Goal: Use online tool/utility: Utilize a website feature to perform a specific function

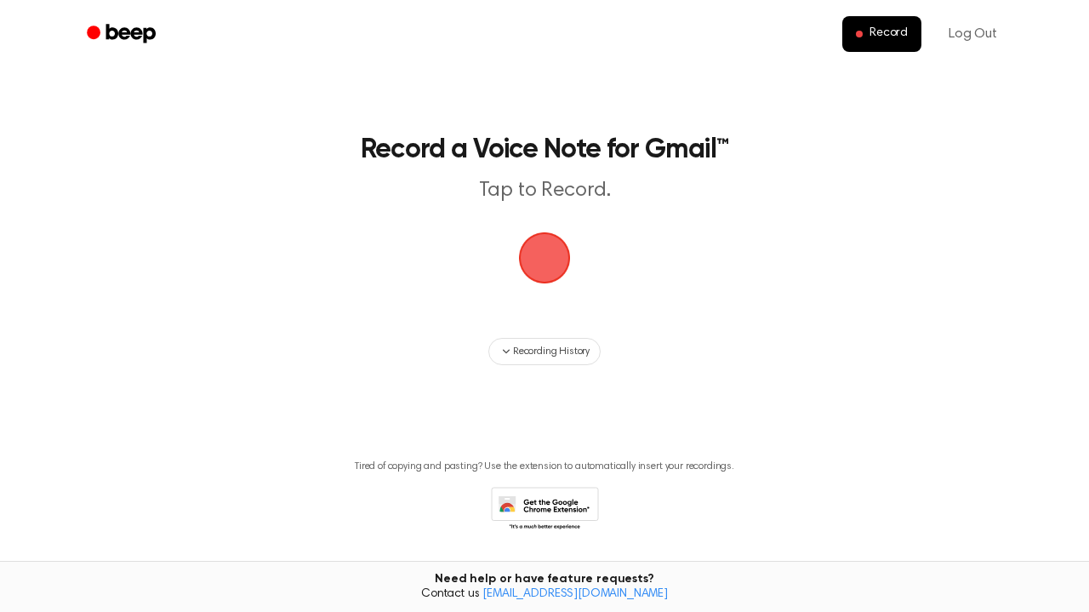
click at [541, 264] on span "button" at bounding box center [545, 258] width 92 height 92
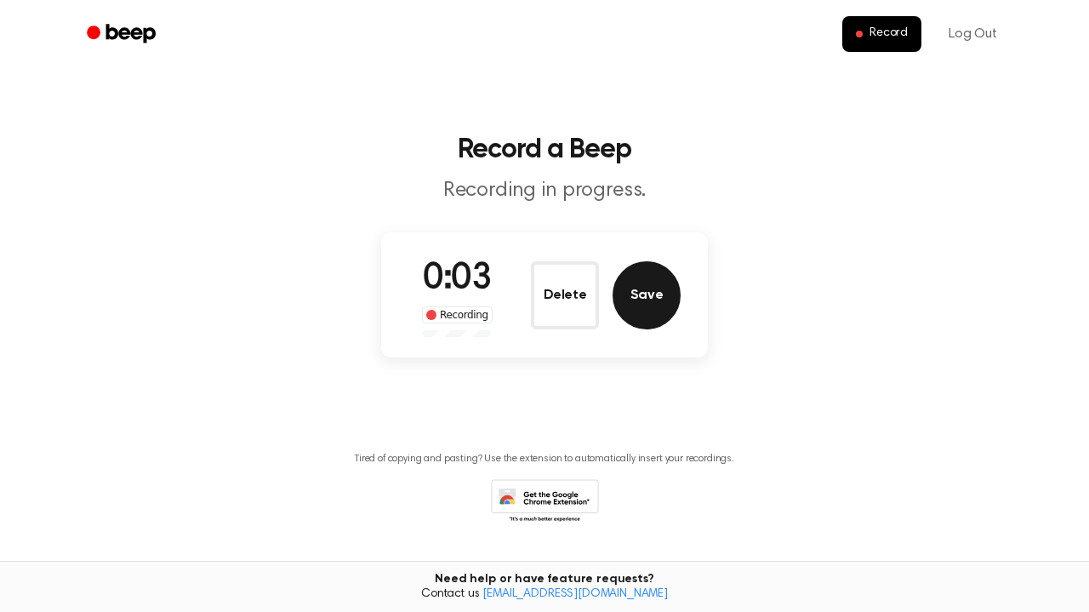
click at [655, 304] on button "Save" at bounding box center [647, 295] width 68 height 68
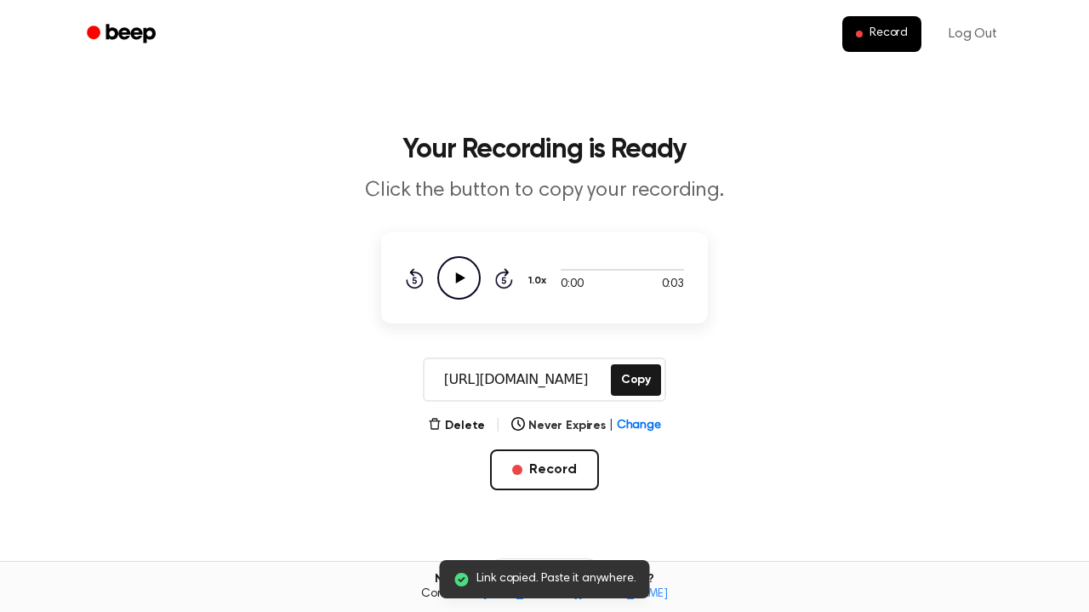
click at [471, 272] on icon "Play Audio" at bounding box center [458, 277] width 43 height 43
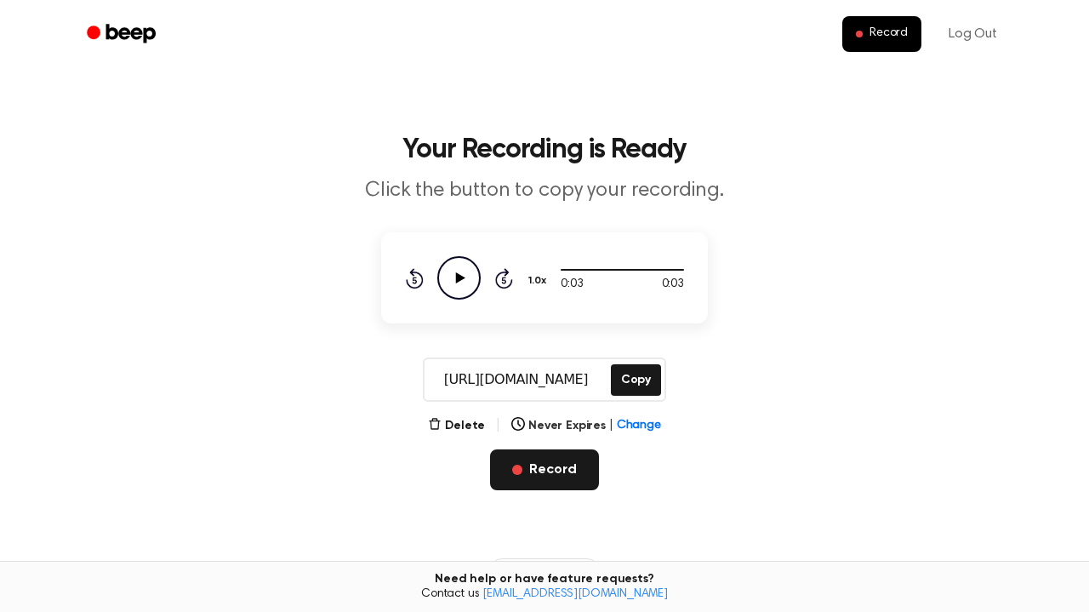
click at [552, 477] on button "Record" at bounding box center [544, 469] width 108 height 41
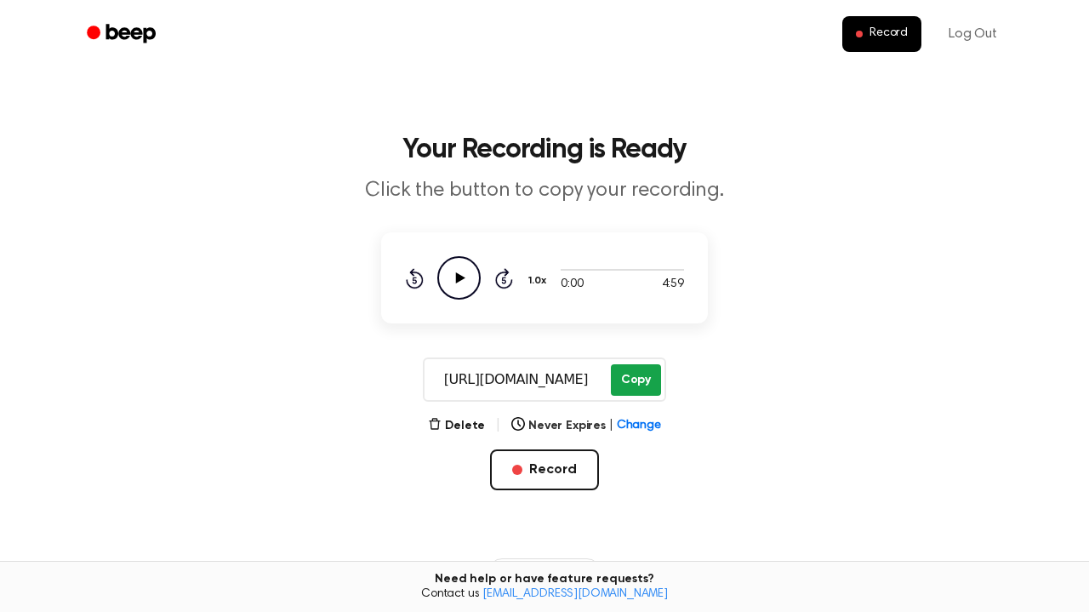
click at [631, 381] on button "Copy" at bounding box center [636, 379] width 50 height 31
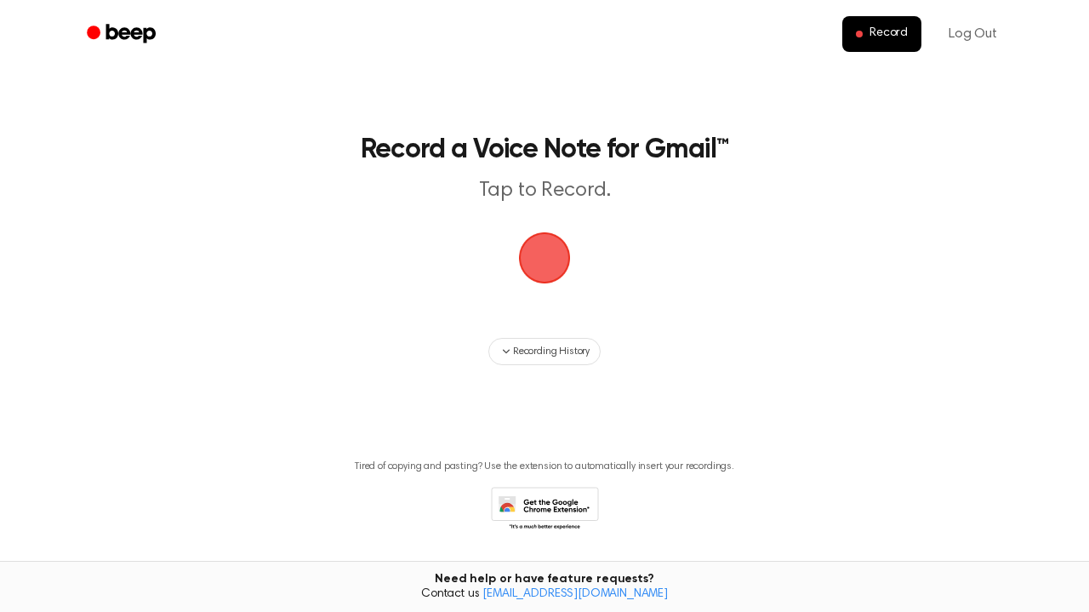
click at [547, 272] on span "button" at bounding box center [544, 257] width 95 height 95
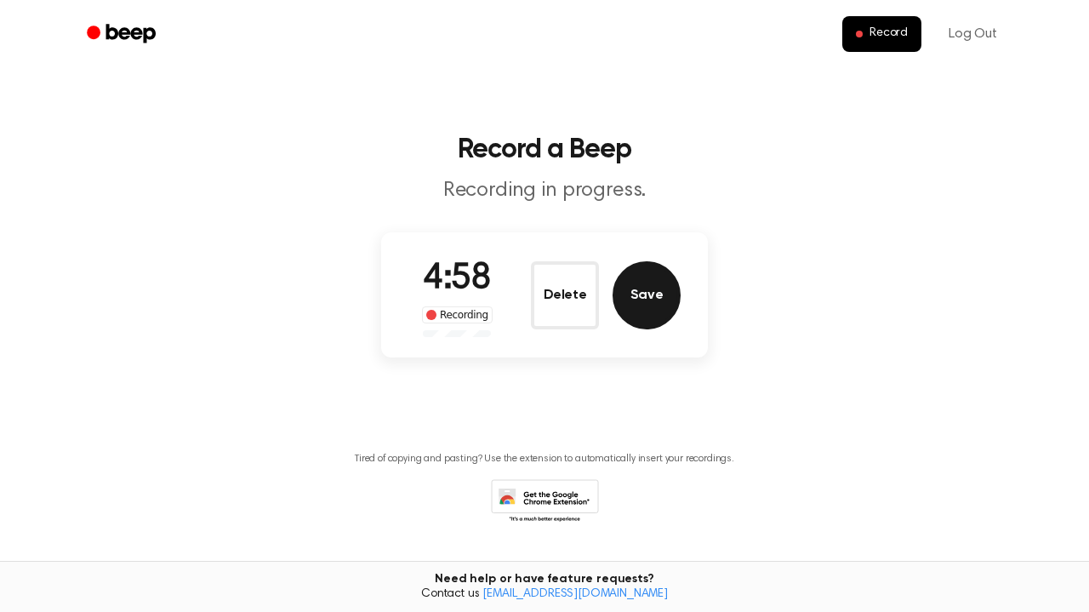
click at [655, 288] on button "Save" at bounding box center [647, 295] width 68 height 68
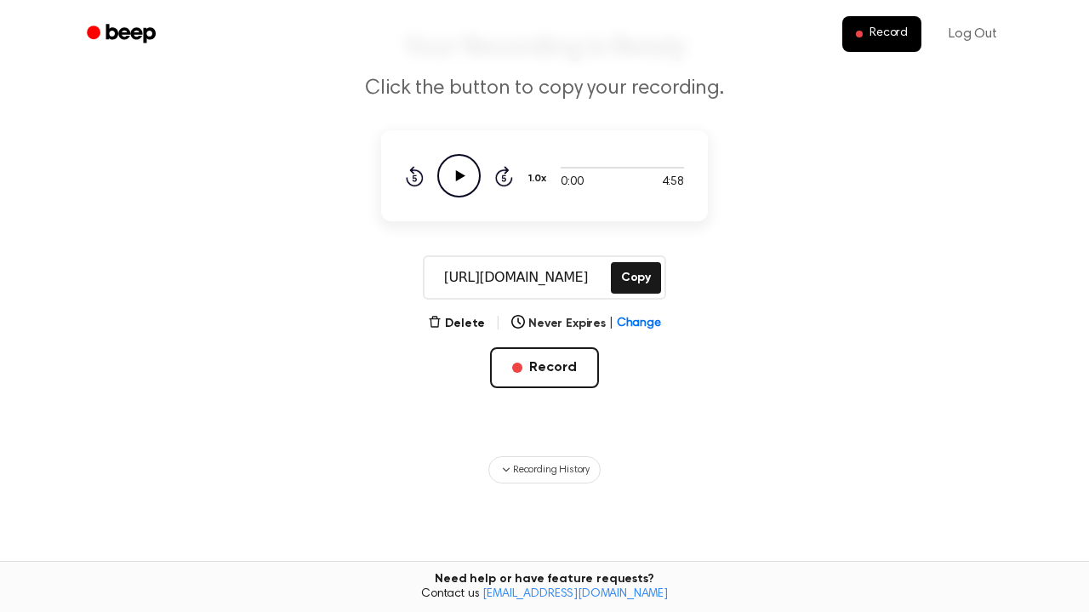
scroll to position [104, 0]
click at [644, 266] on button "Copy" at bounding box center [636, 275] width 50 height 31
